Goal: Task Accomplishment & Management: Manage account settings

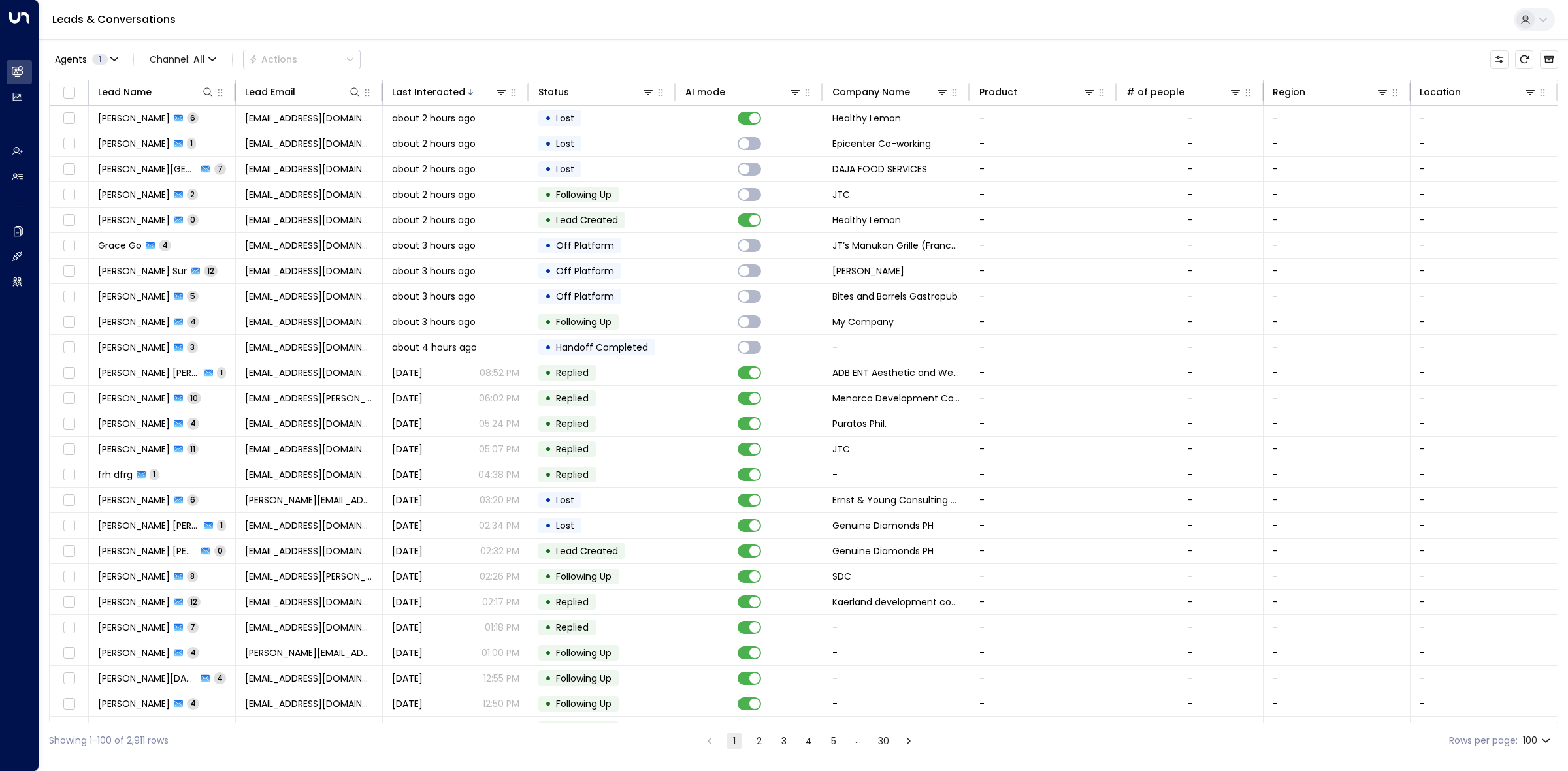
scroll to position [967, 0]
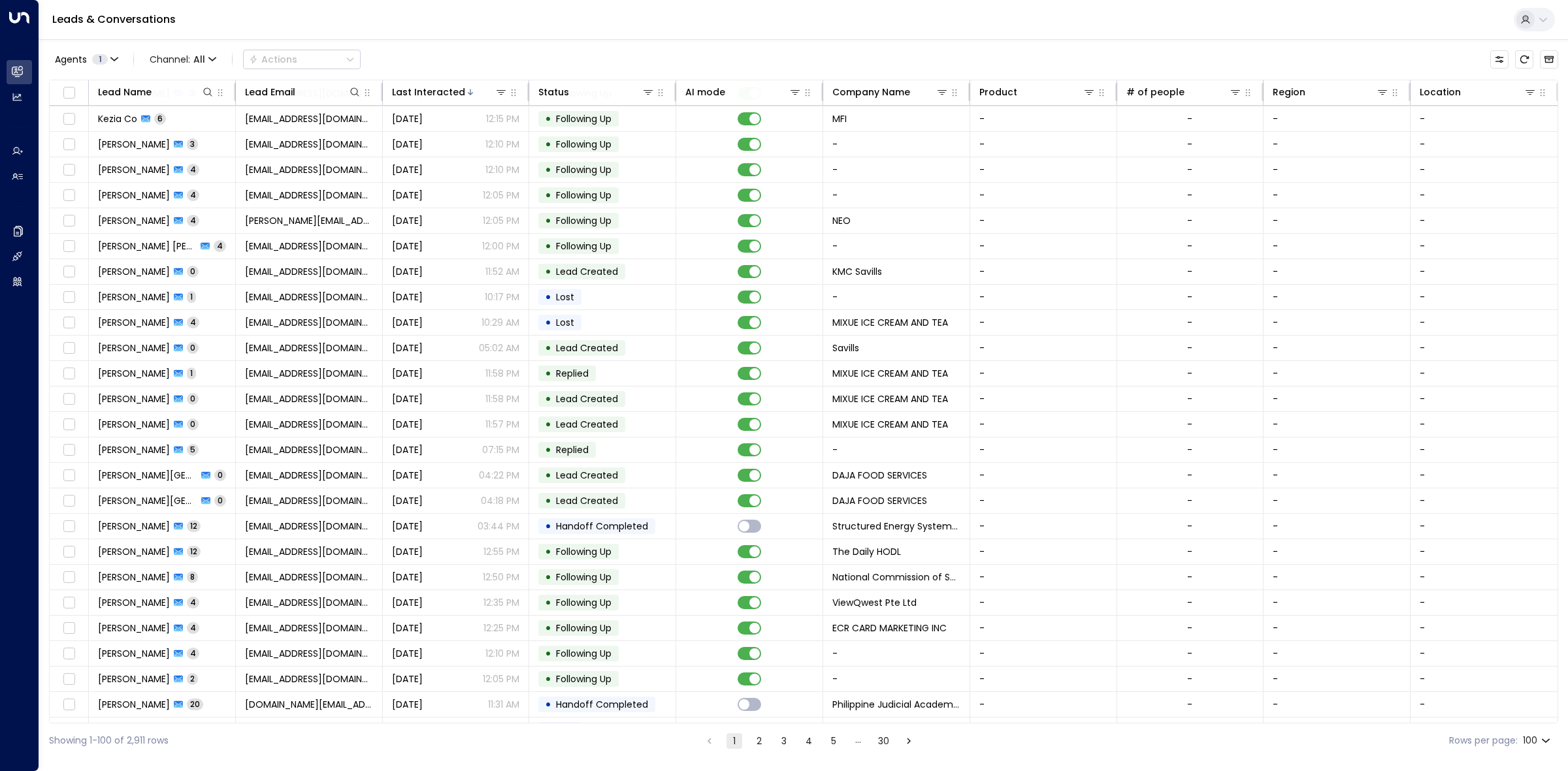
click at [471, 151] on div "[DATE] 12:10 PM" at bounding box center [456, 144] width 128 height 13
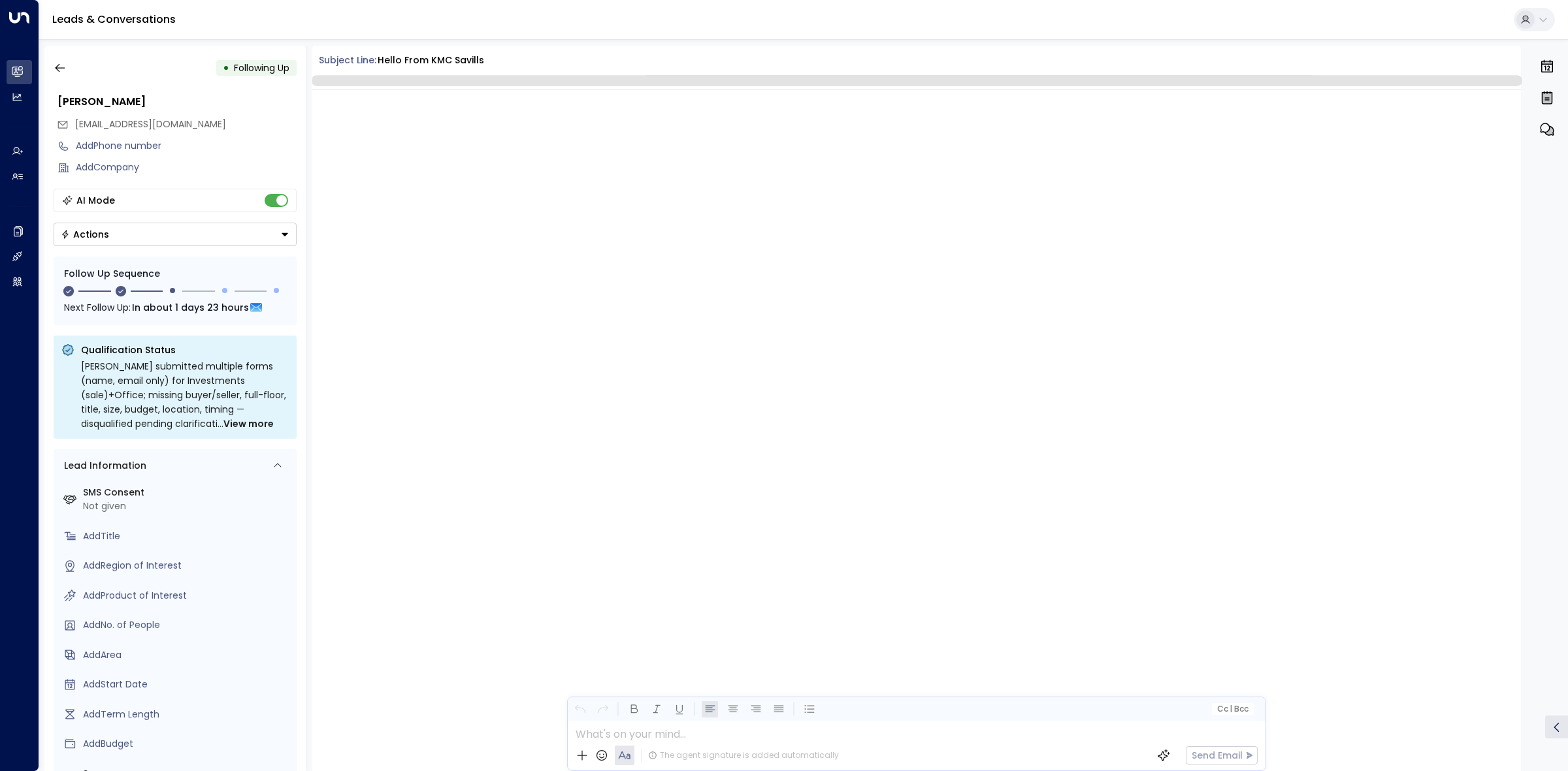
scroll to position [1231, 0]
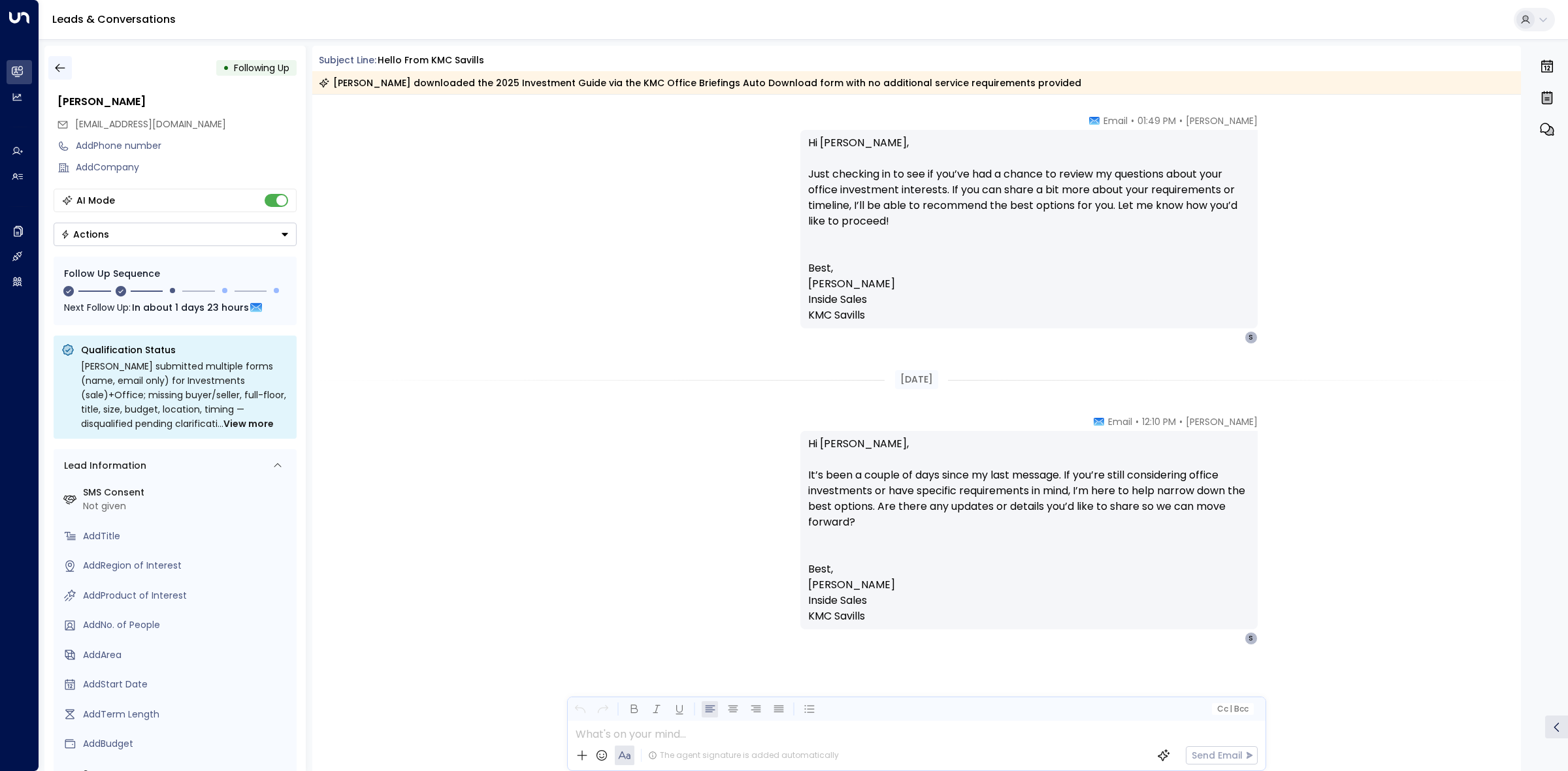
click at [61, 56] on button "button" at bounding box center [60, 68] width 24 height 24
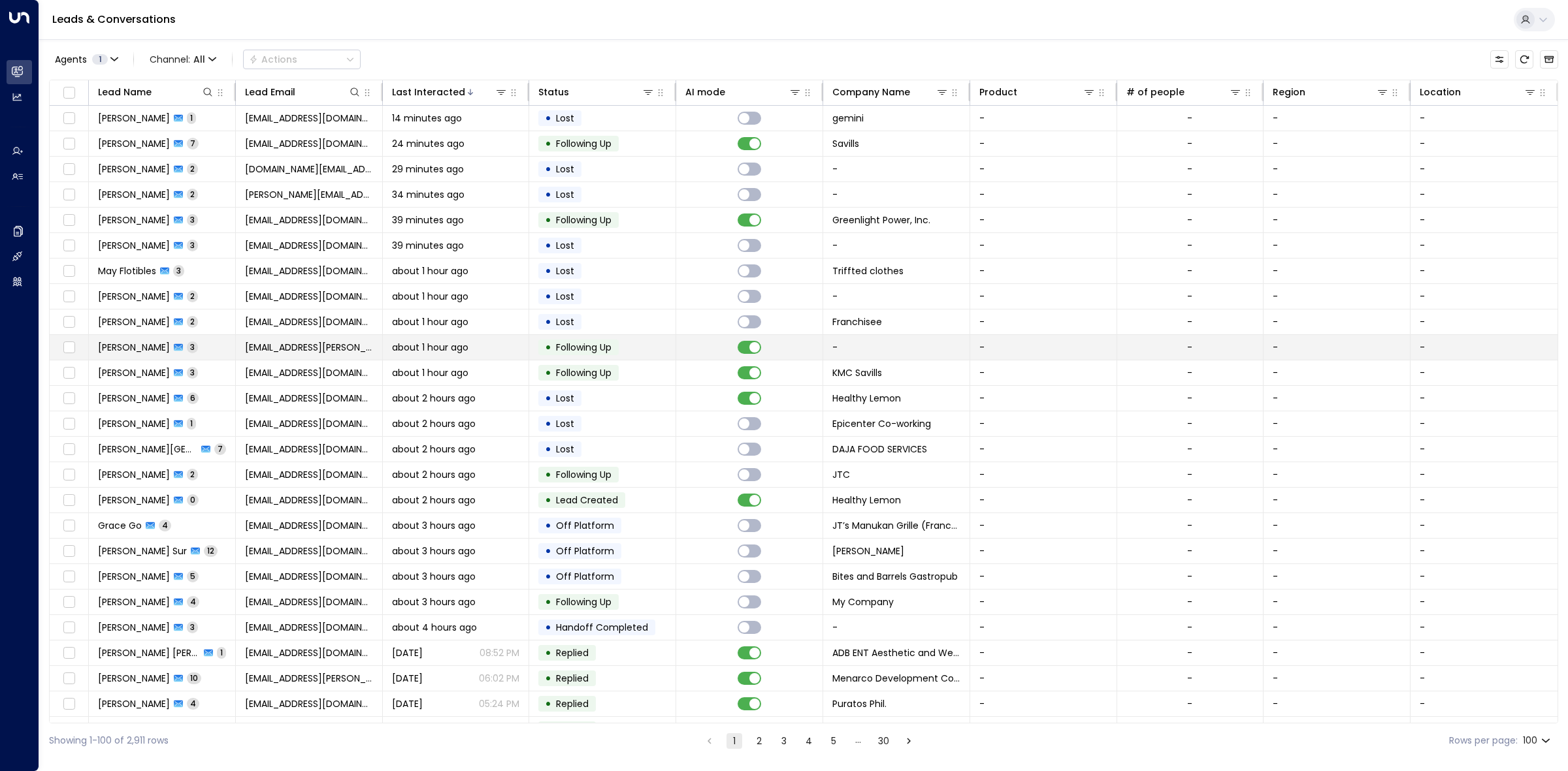
scroll to position [896, 0]
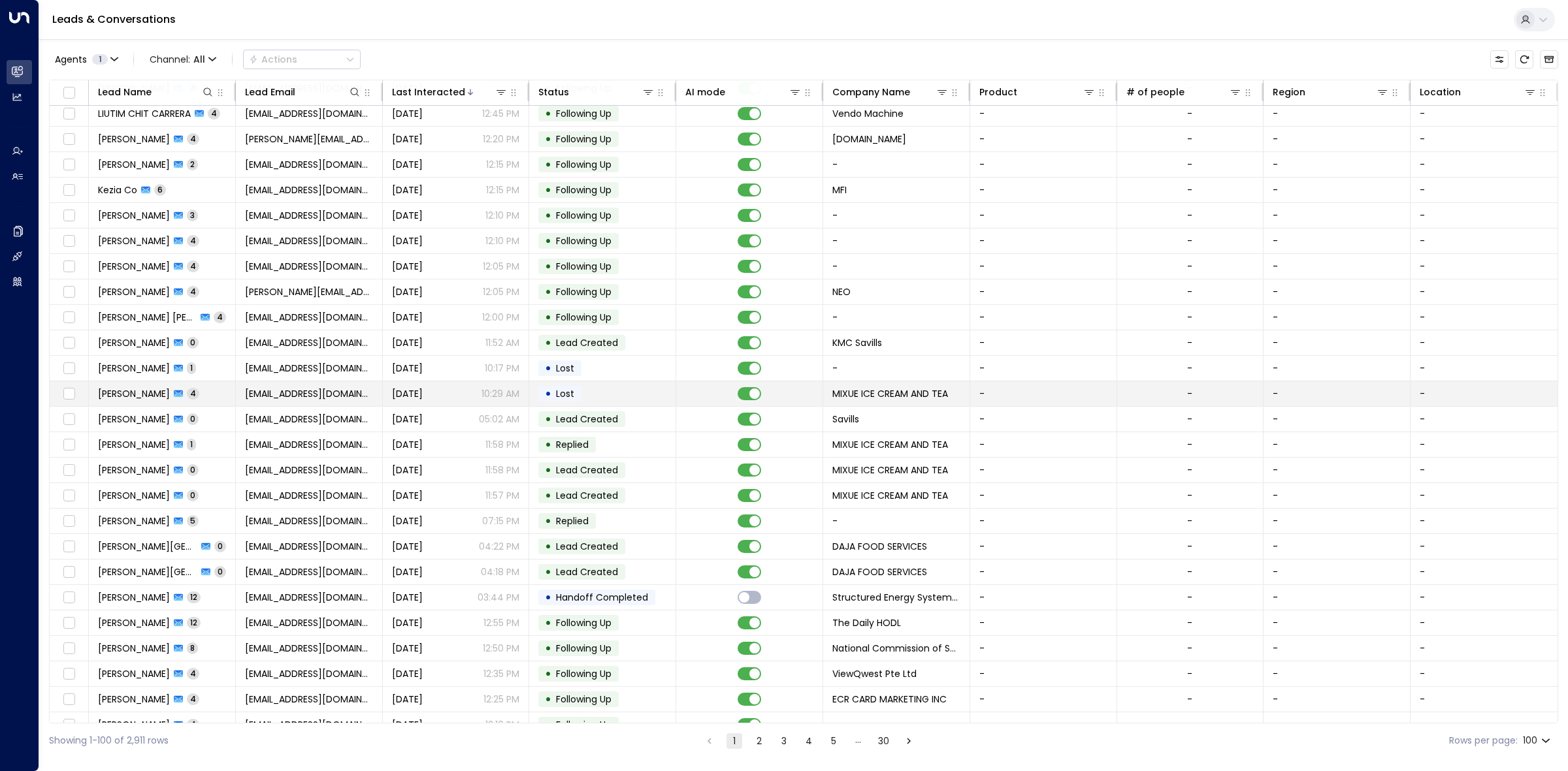
click at [536, 394] on td "• Lost" at bounding box center [603, 393] width 147 height 25
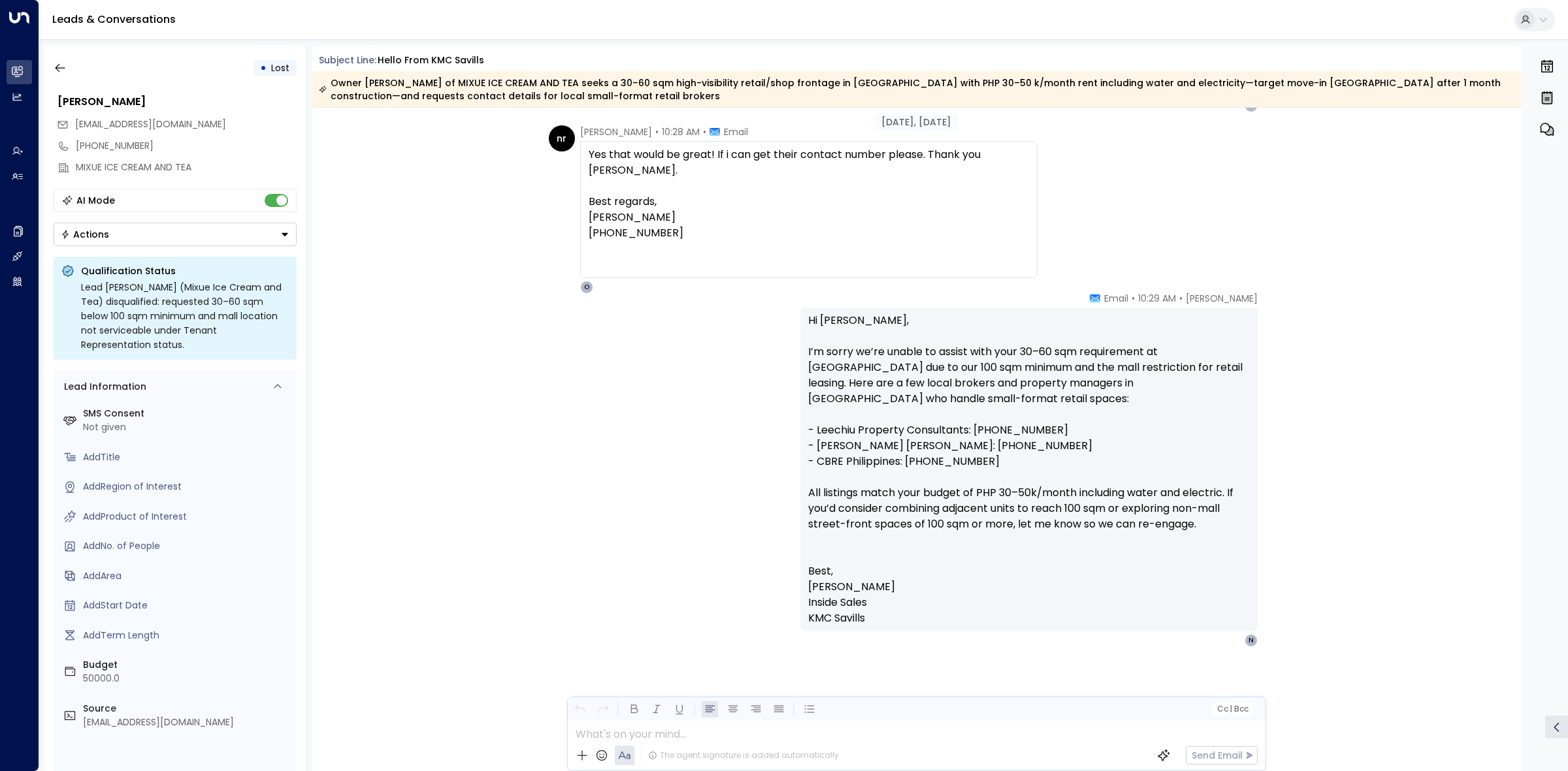
scroll to position [707, 0]
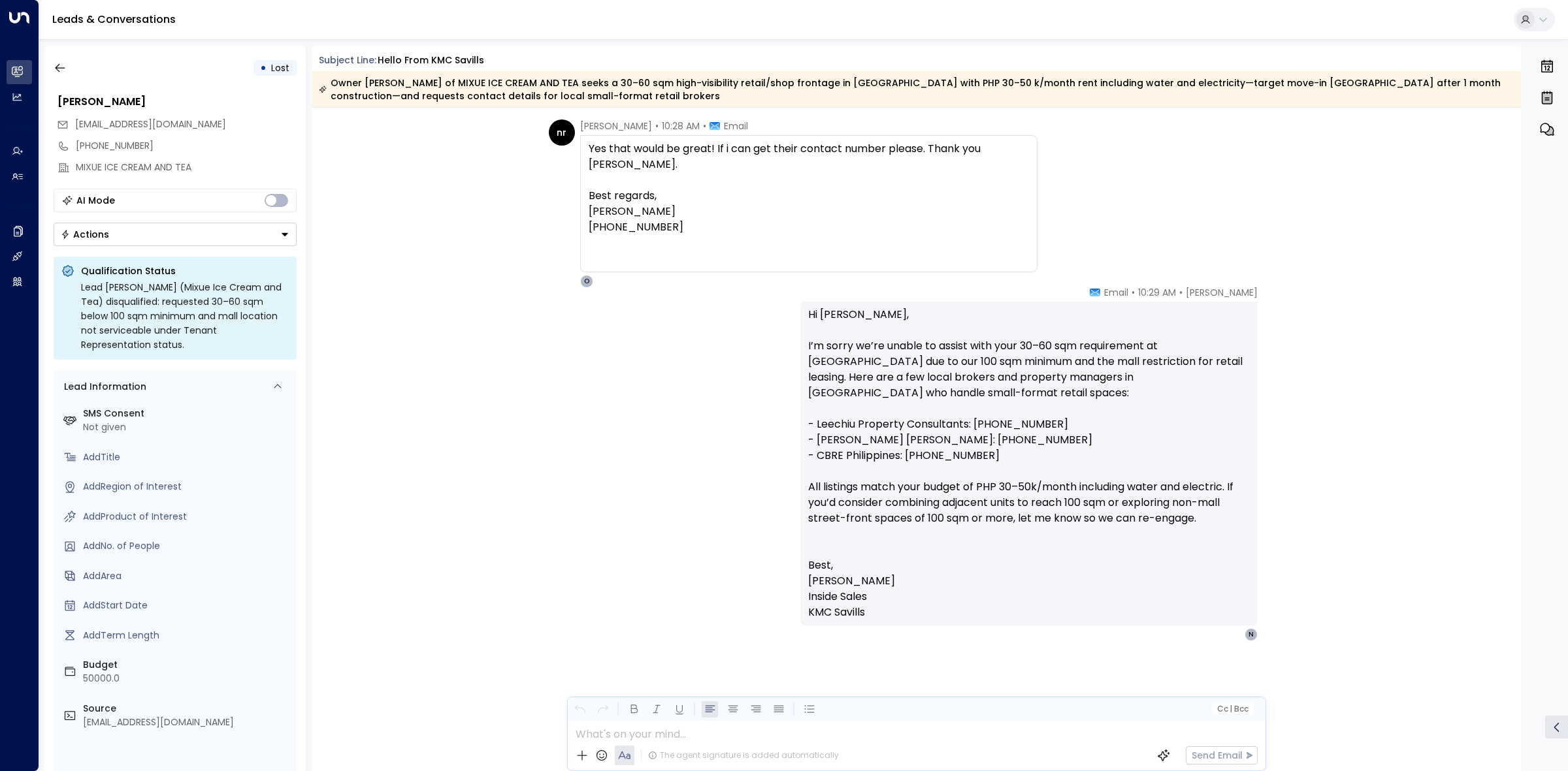
click at [72, 64] on div "• Lost" at bounding box center [175, 68] width 243 height 24
click at [61, 59] on button "button" at bounding box center [60, 68] width 24 height 24
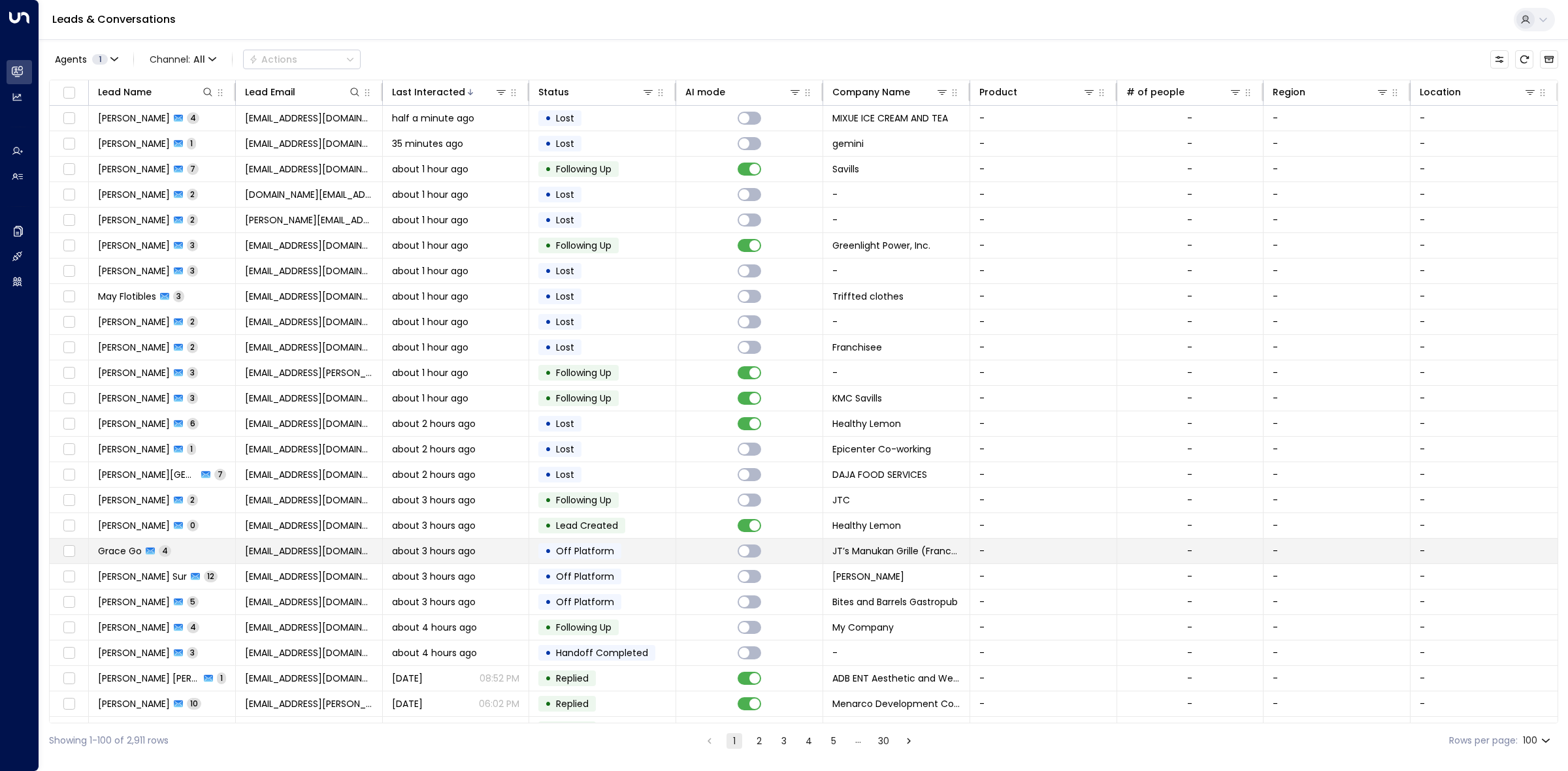
click at [546, 544] on div "•" at bounding box center [548, 550] width 6 height 22
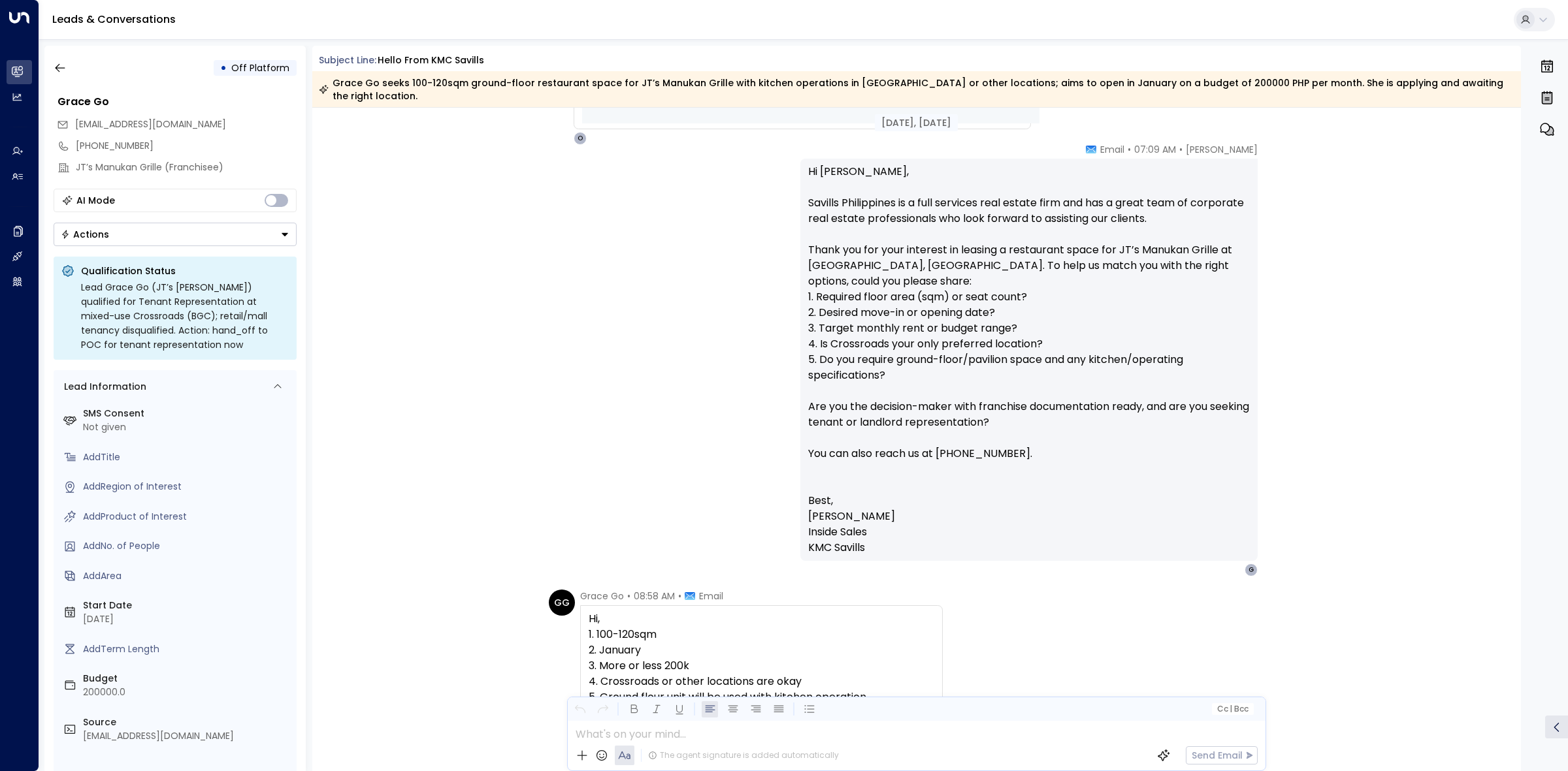
scroll to position [1102, 0]
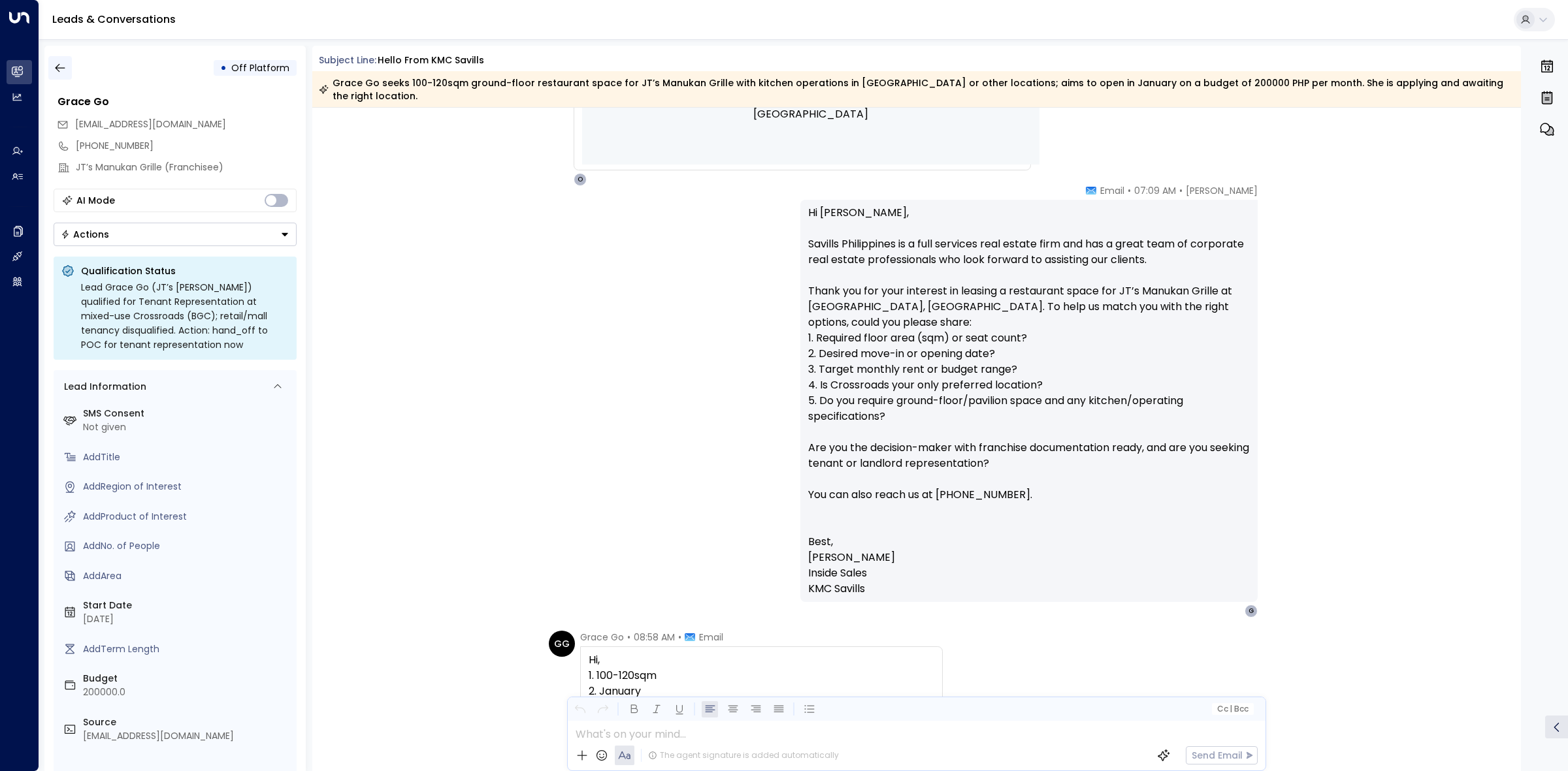
click at [67, 56] on button "button" at bounding box center [60, 68] width 24 height 24
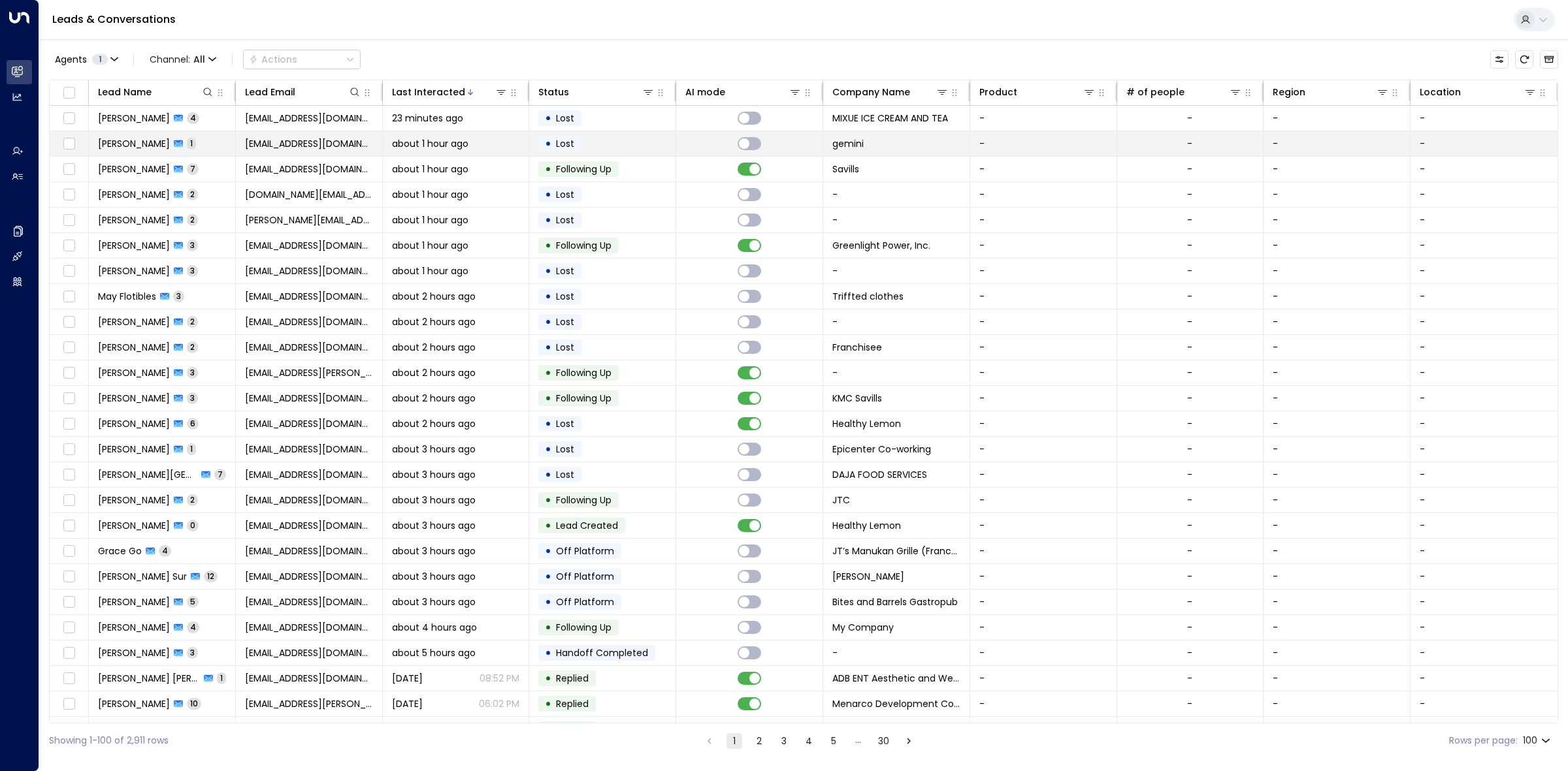
scroll to position [435, 0]
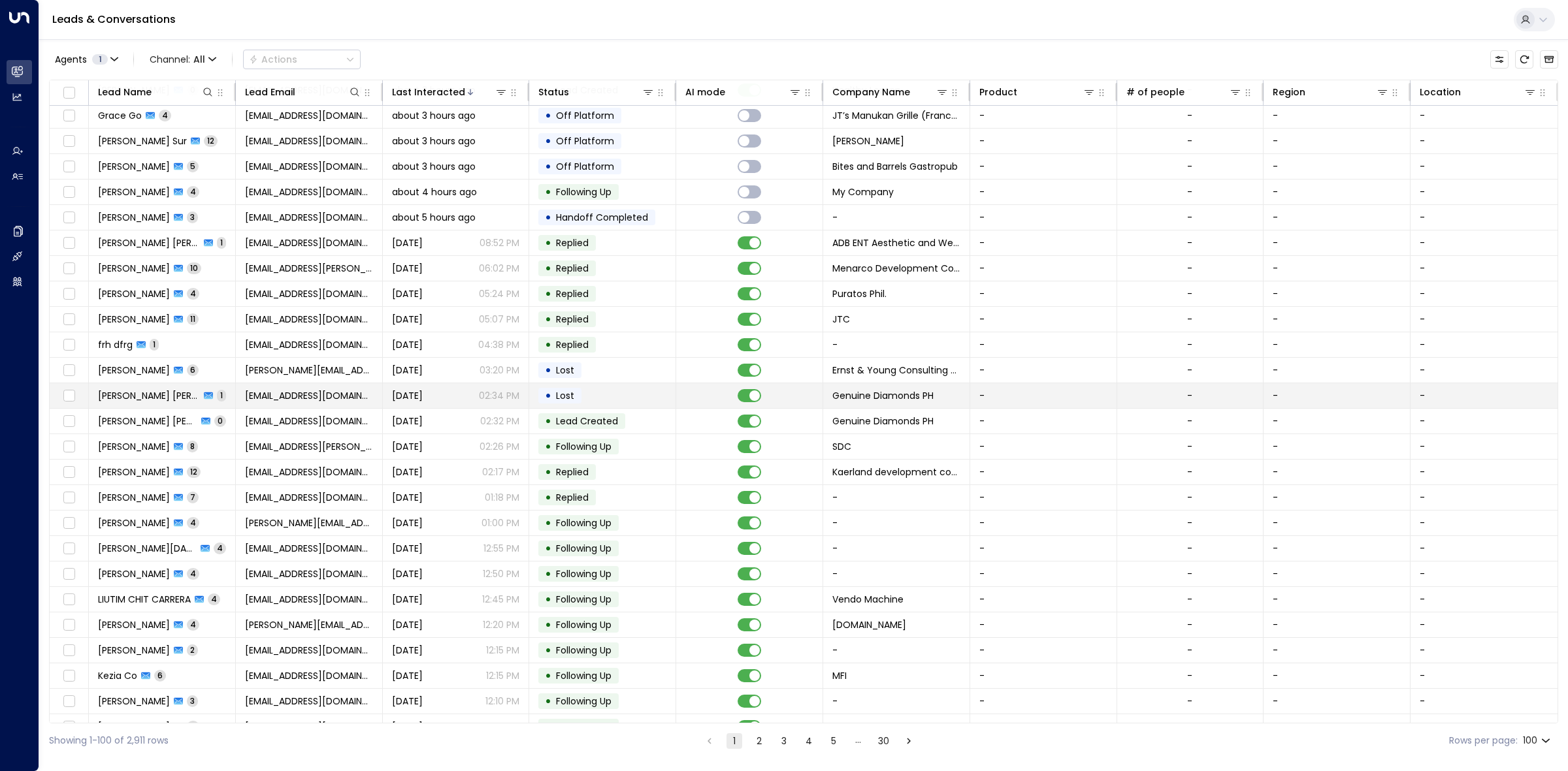
click at [623, 395] on td "• Lost" at bounding box center [603, 395] width 147 height 25
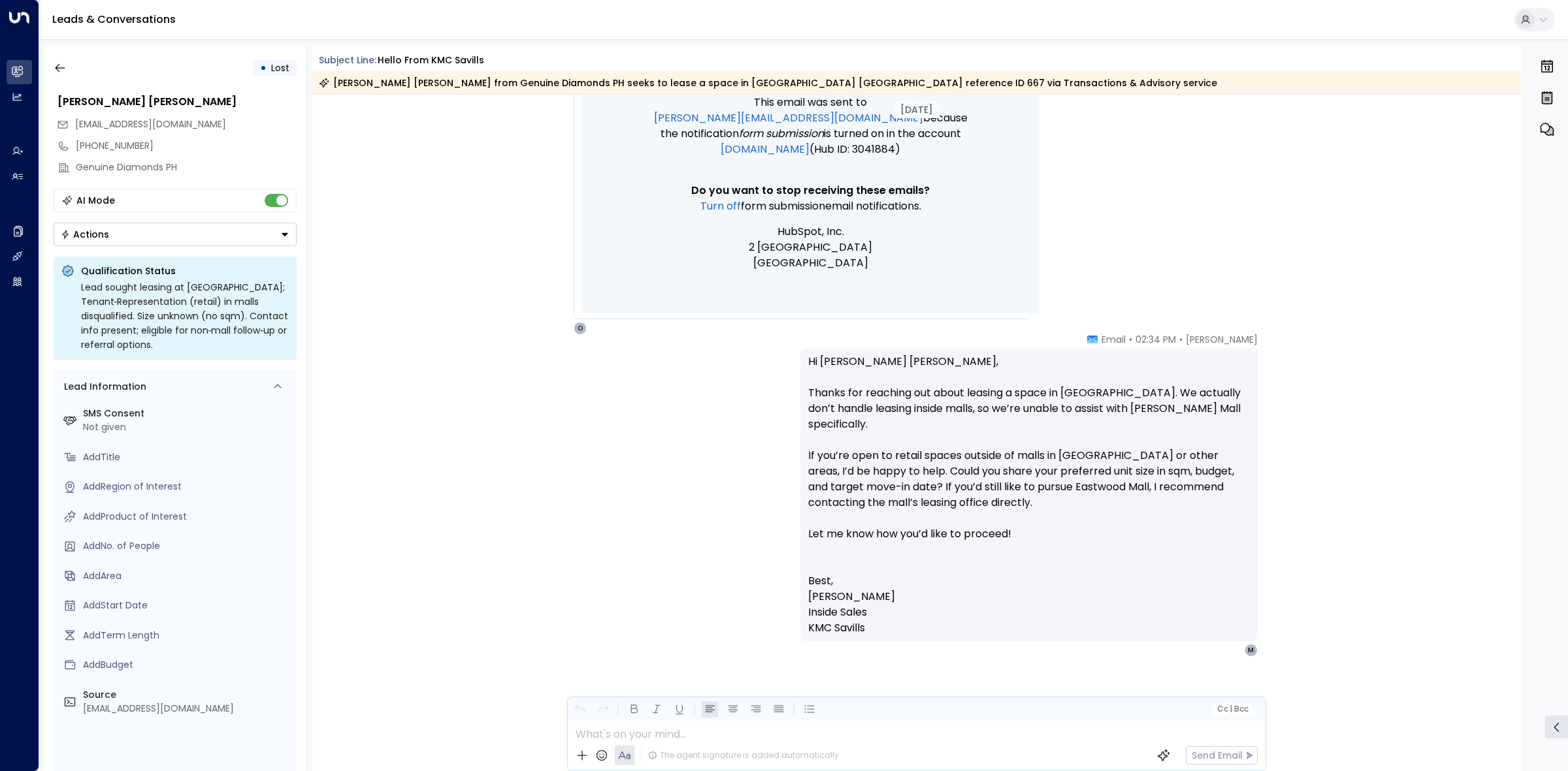
scroll to position [941, 0]
click at [67, 59] on button "button" at bounding box center [60, 68] width 24 height 24
